Goal: Information Seeking & Learning: Learn about a topic

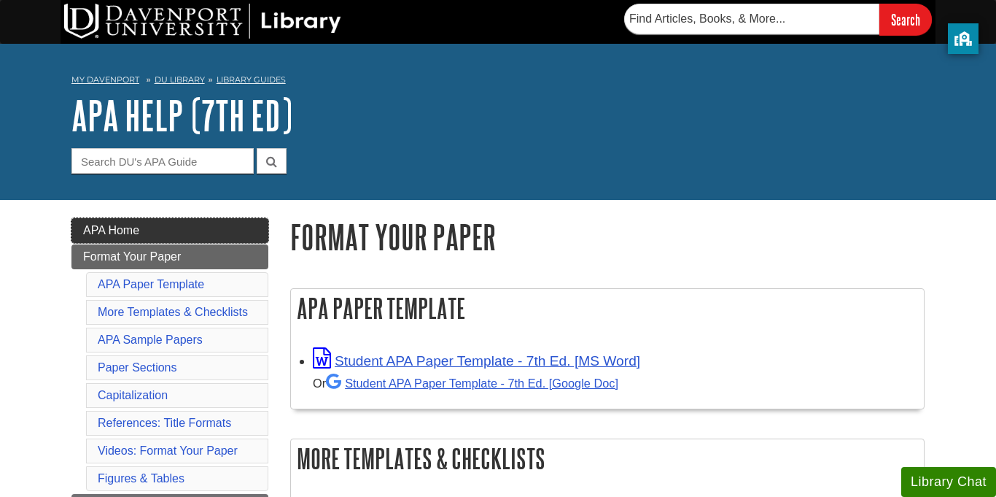
click at [222, 224] on link "APA Home" at bounding box center [169, 230] width 197 height 25
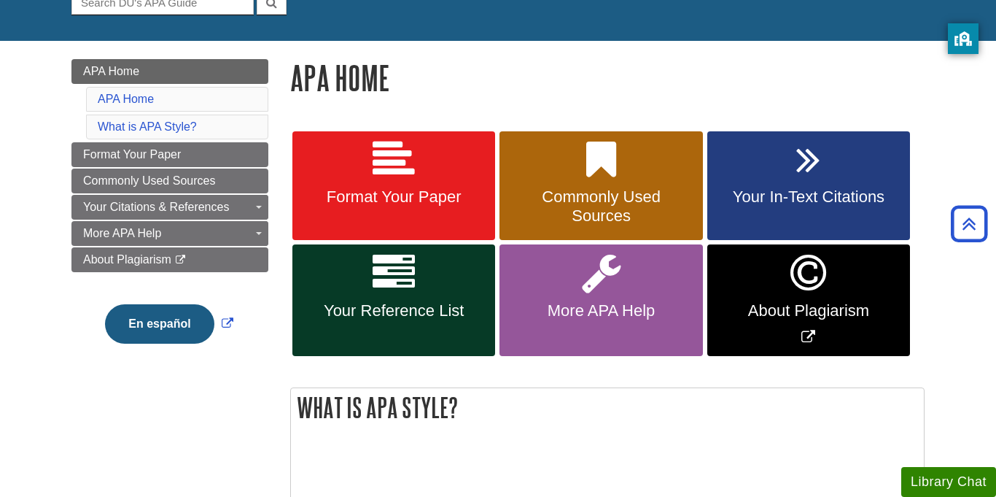
scroll to position [85, 0]
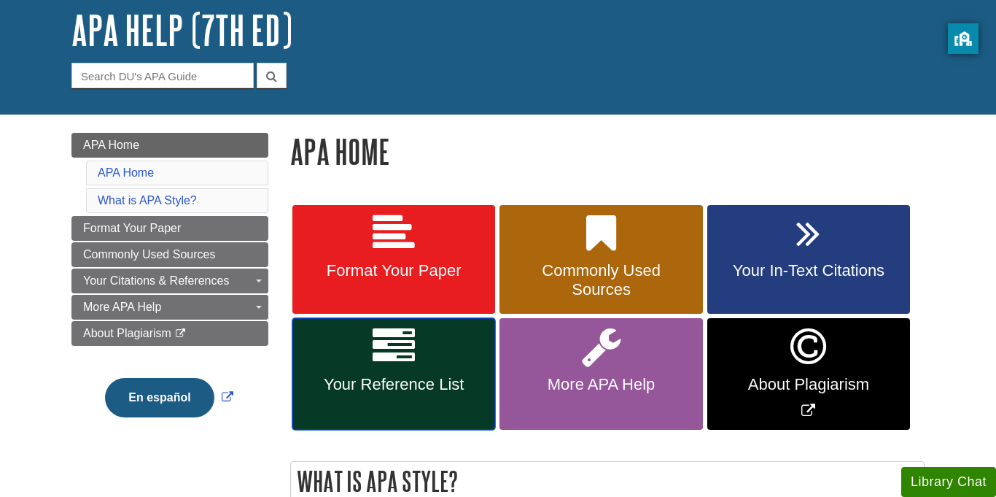
click at [408, 385] on link "Your Reference List" at bounding box center [393, 374] width 203 height 112
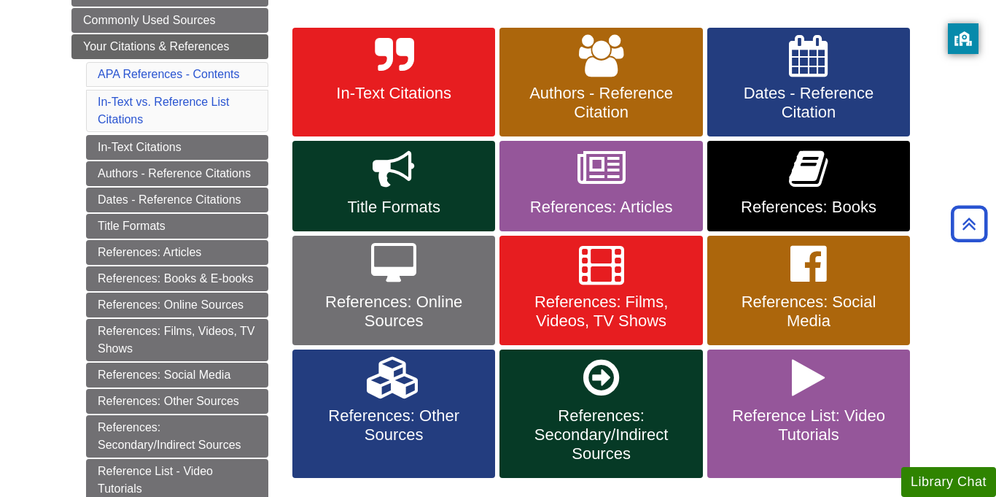
scroll to position [260, 0]
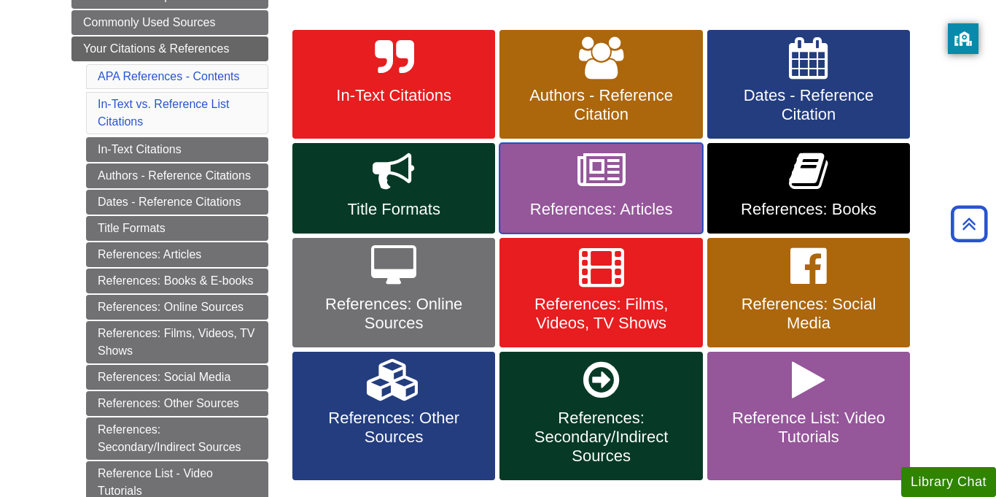
click at [595, 173] on icon at bounding box center [602, 171] width 48 height 42
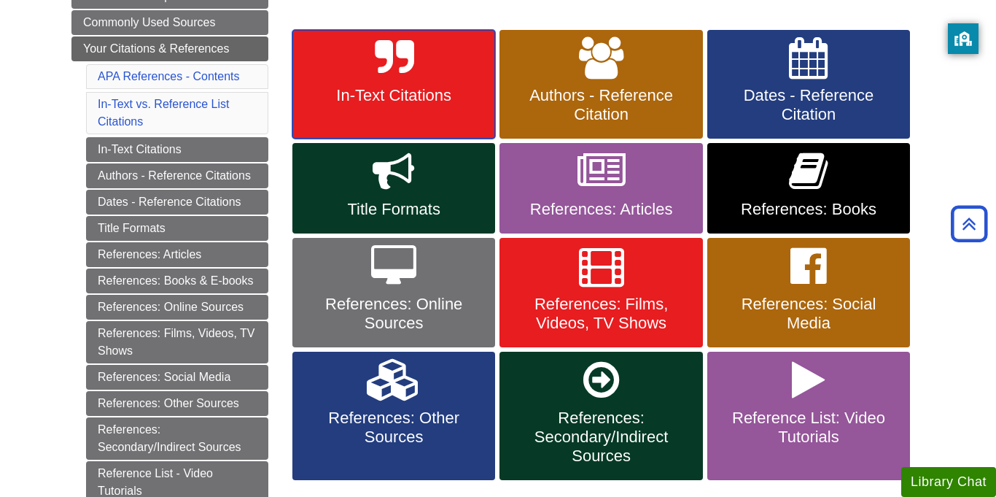
click at [328, 126] on link "In-Text Citations" at bounding box center [393, 84] width 203 height 109
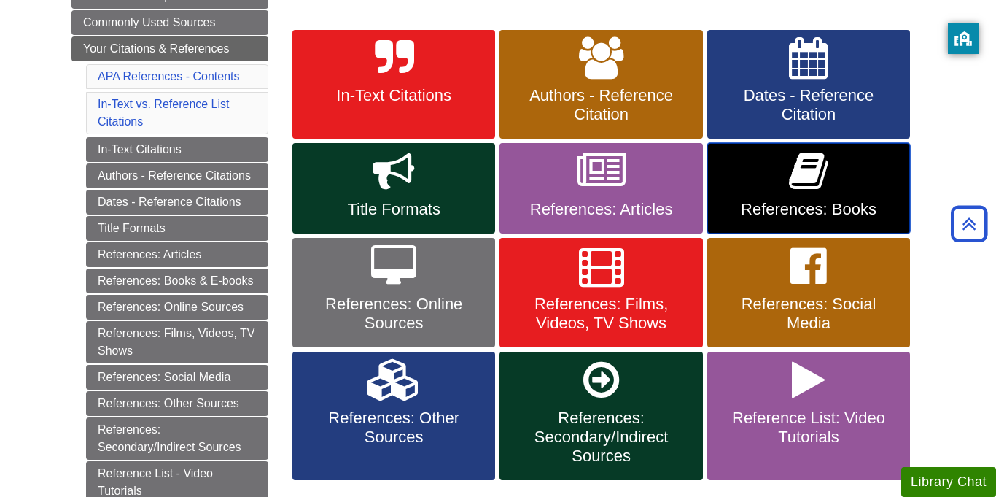
click at [769, 219] on span "References: Books" at bounding box center [808, 209] width 181 height 19
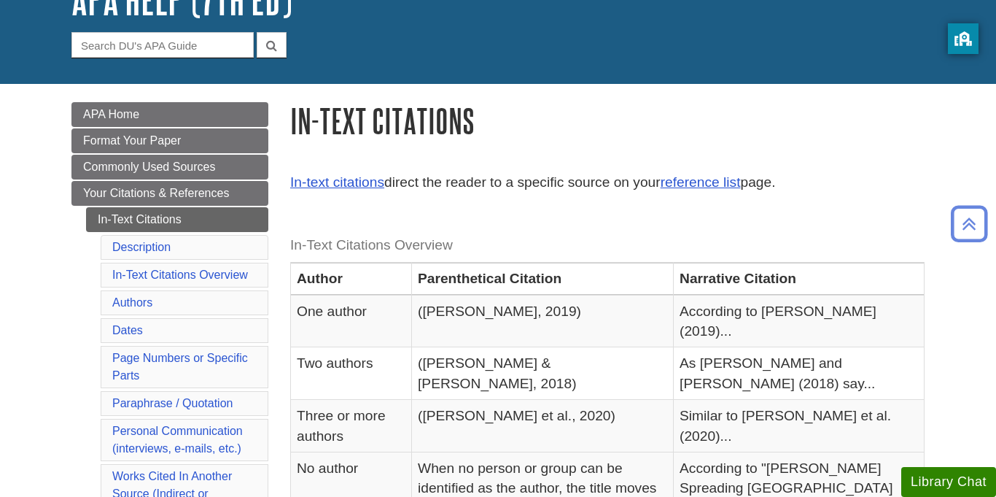
scroll to position [114, 0]
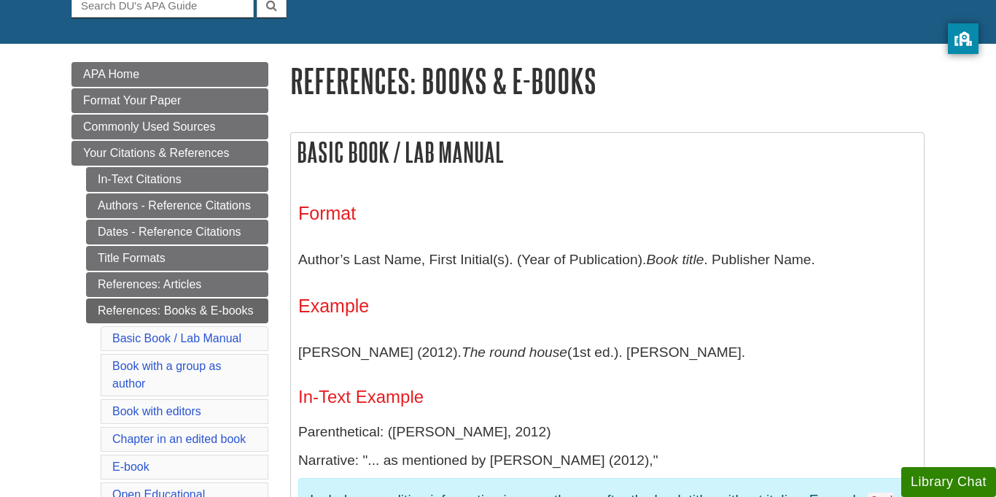
scroll to position [157, 0]
